Goal: Information Seeking & Learning: Understand process/instructions

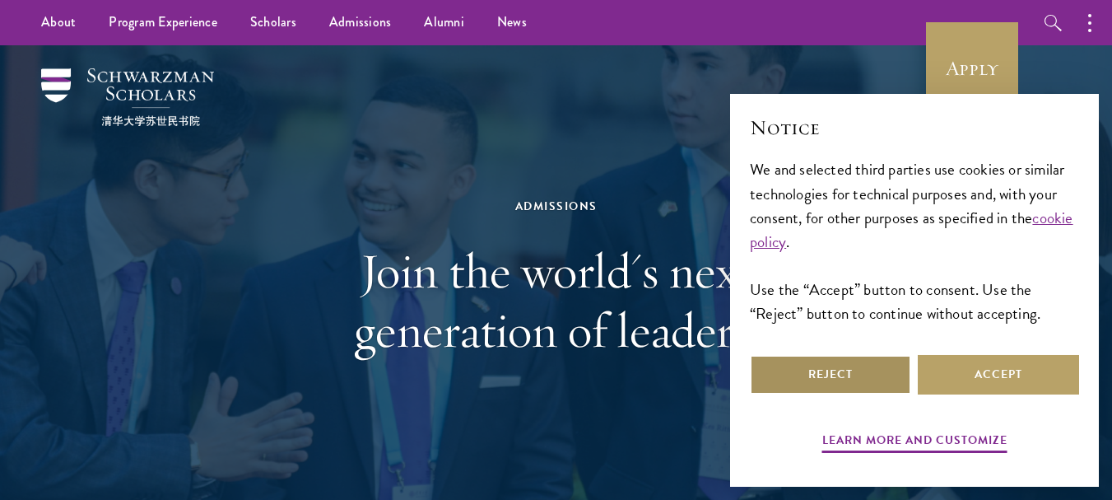
click at [875, 369] on button "Reject" at bounding box center [830, 375] width 161 height 40
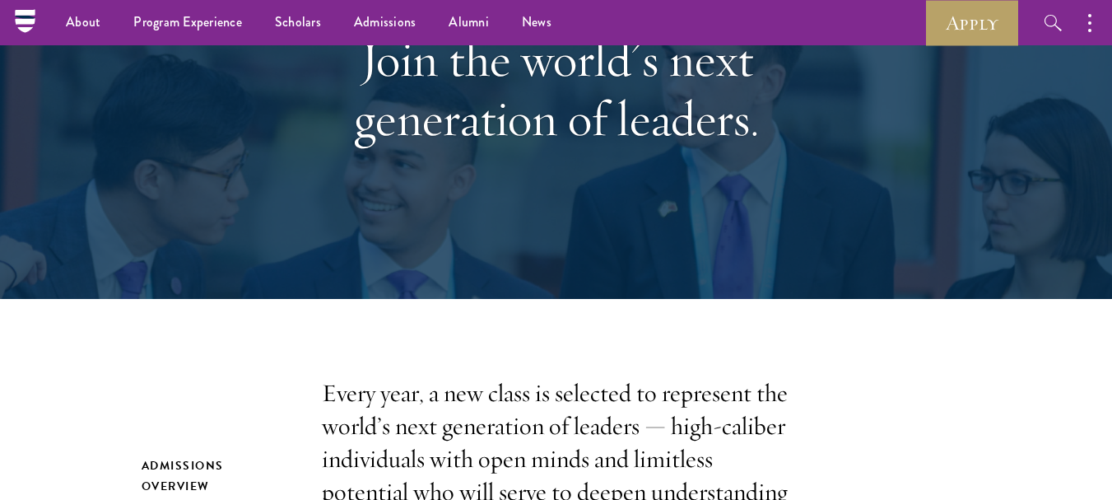
scroll to position [165, 0]
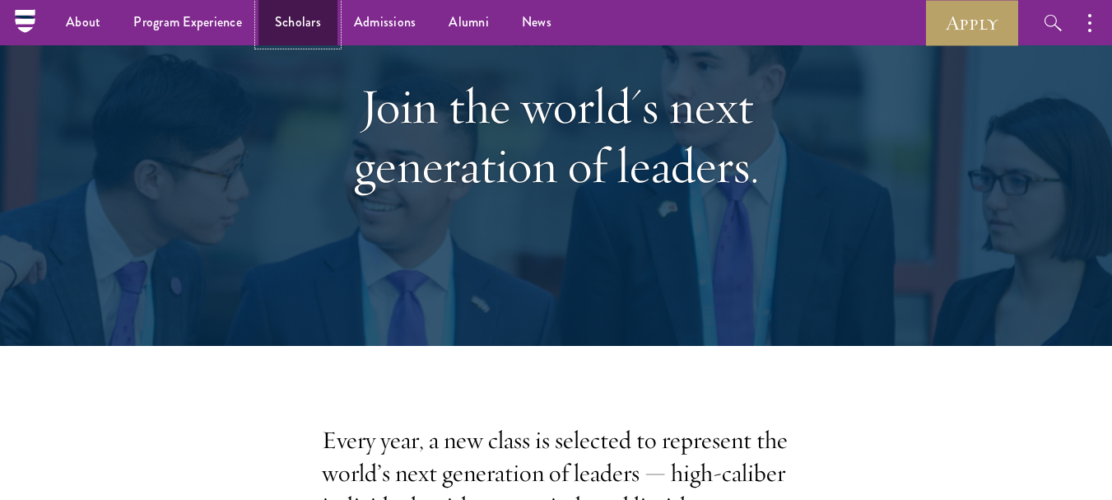
click at [330, 19] on link "Scholars" at bounding box center [297, 22] width 79 height 45
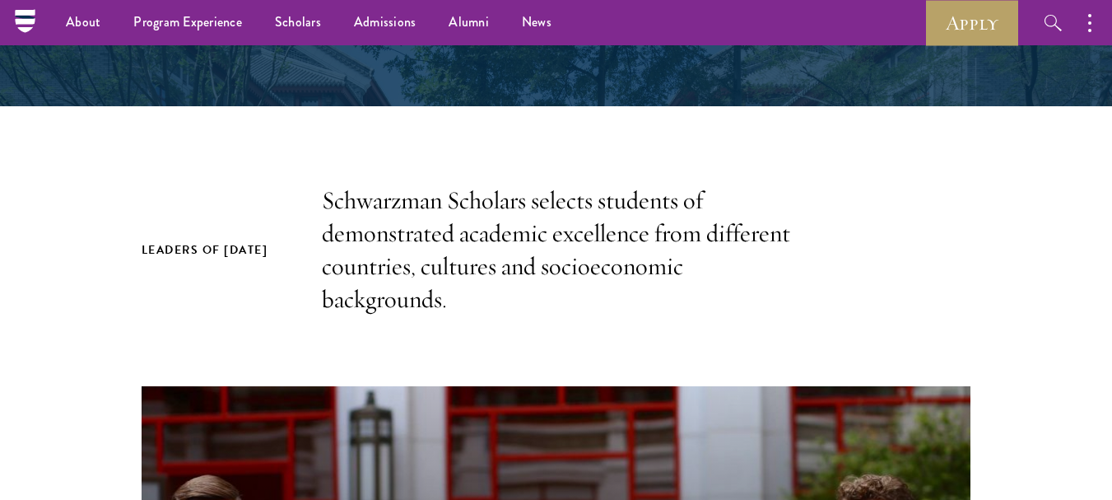
scroll to position [165, 0]
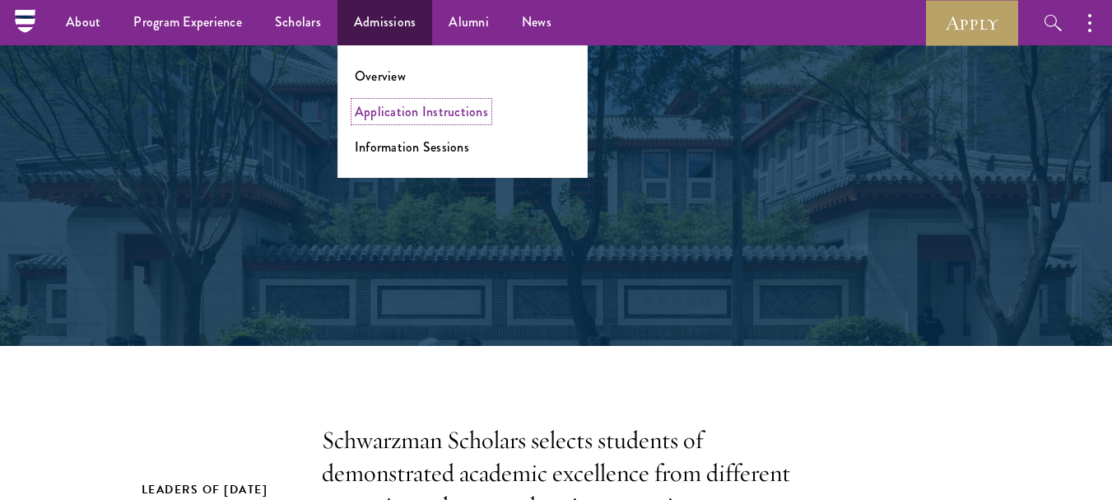
click at [402, 116] on link "Application Instructions" at bounding box center [421, 111] width 133 height 19
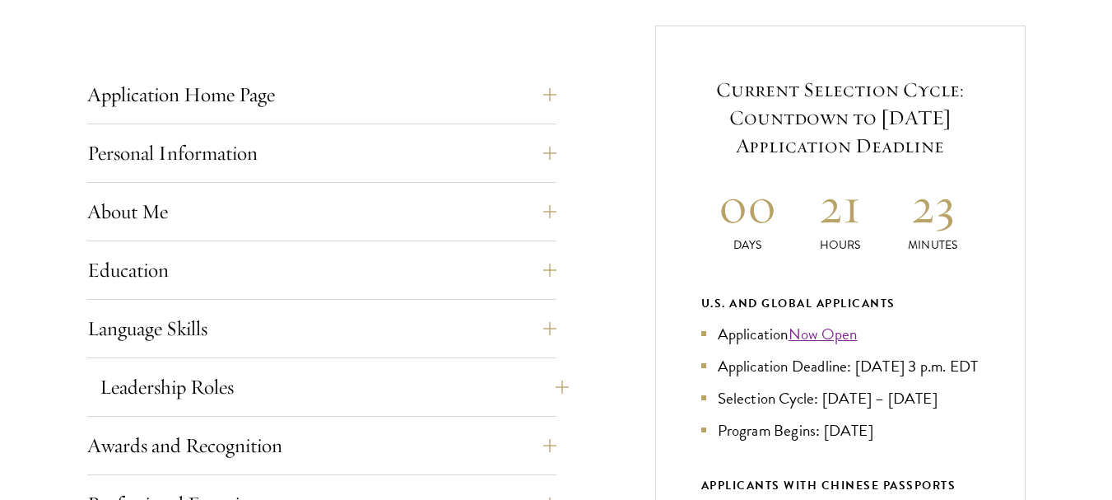
scroll to position [658, 0]
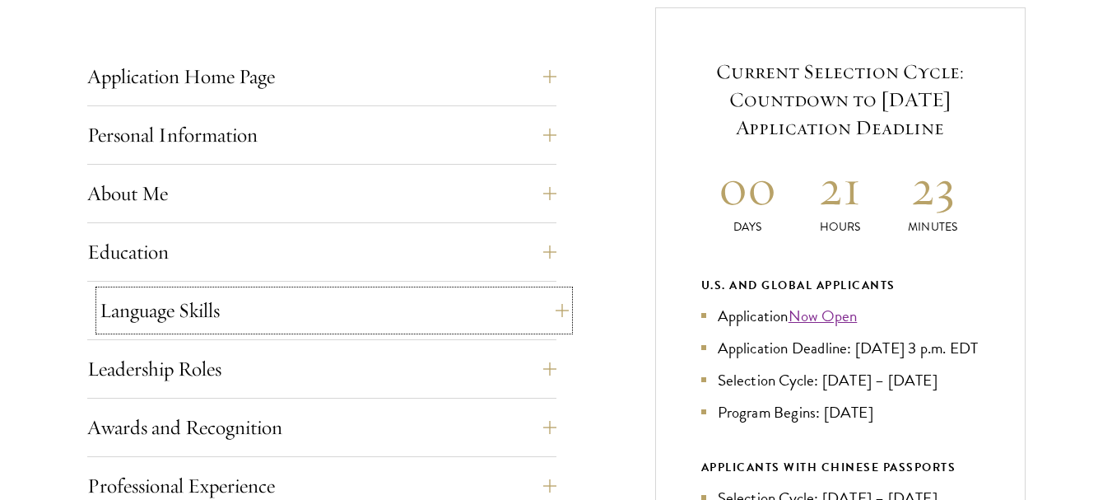
click at [343, 312] on button "Language Skills" at bounding box center [334, 310] width 469 height 40
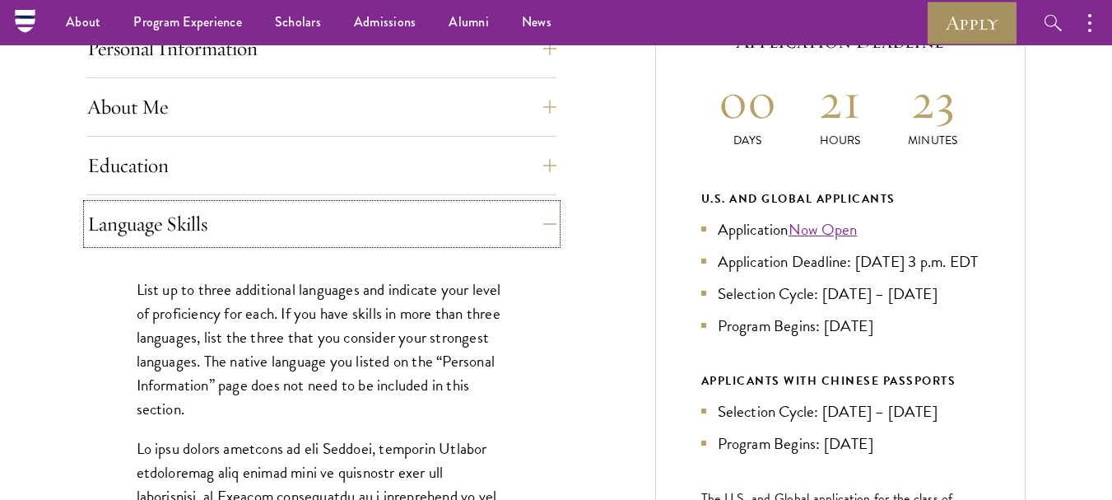
scroll to position [741, 0]
